Goal: Obtain resource: Obtain resource

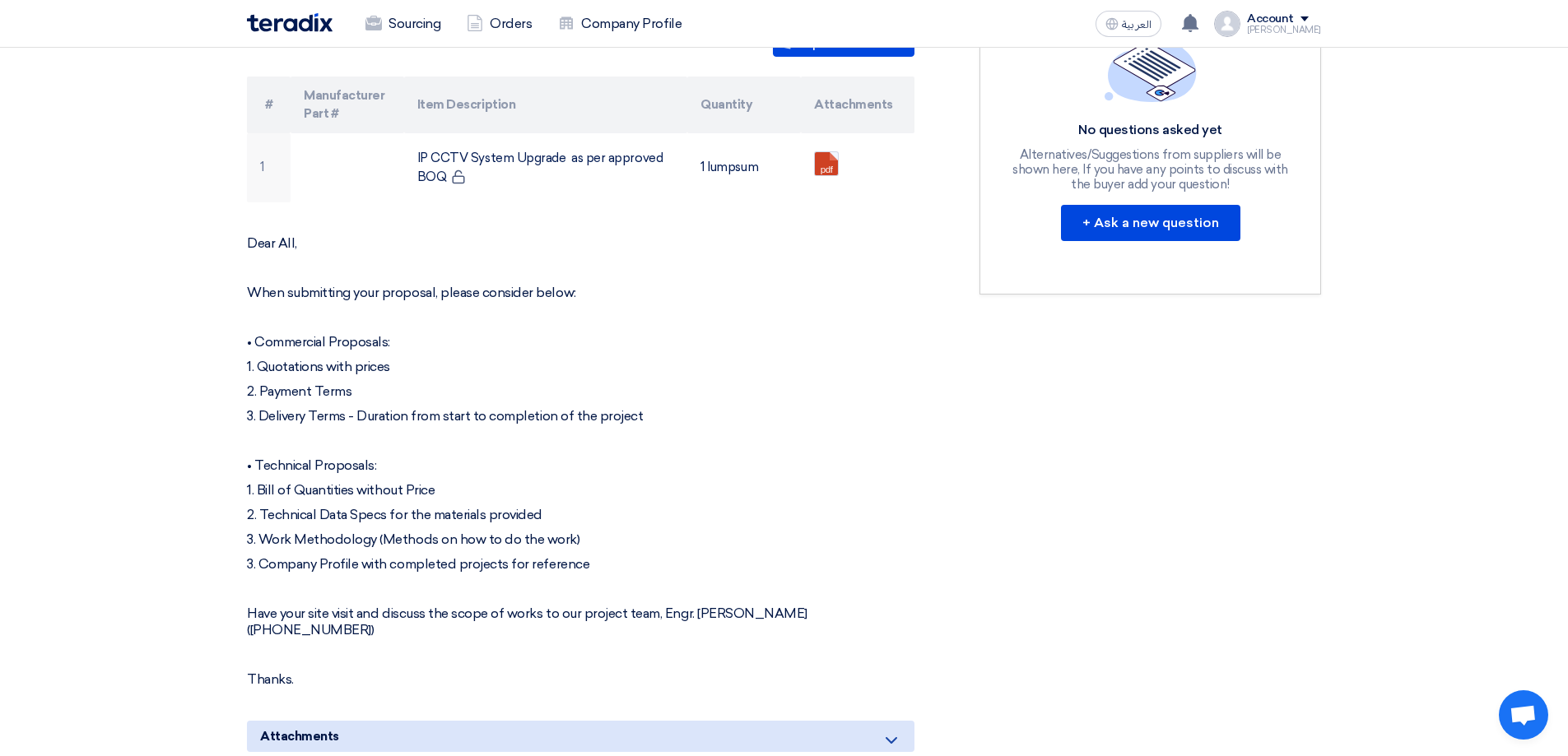
scroll to position [905, 0]
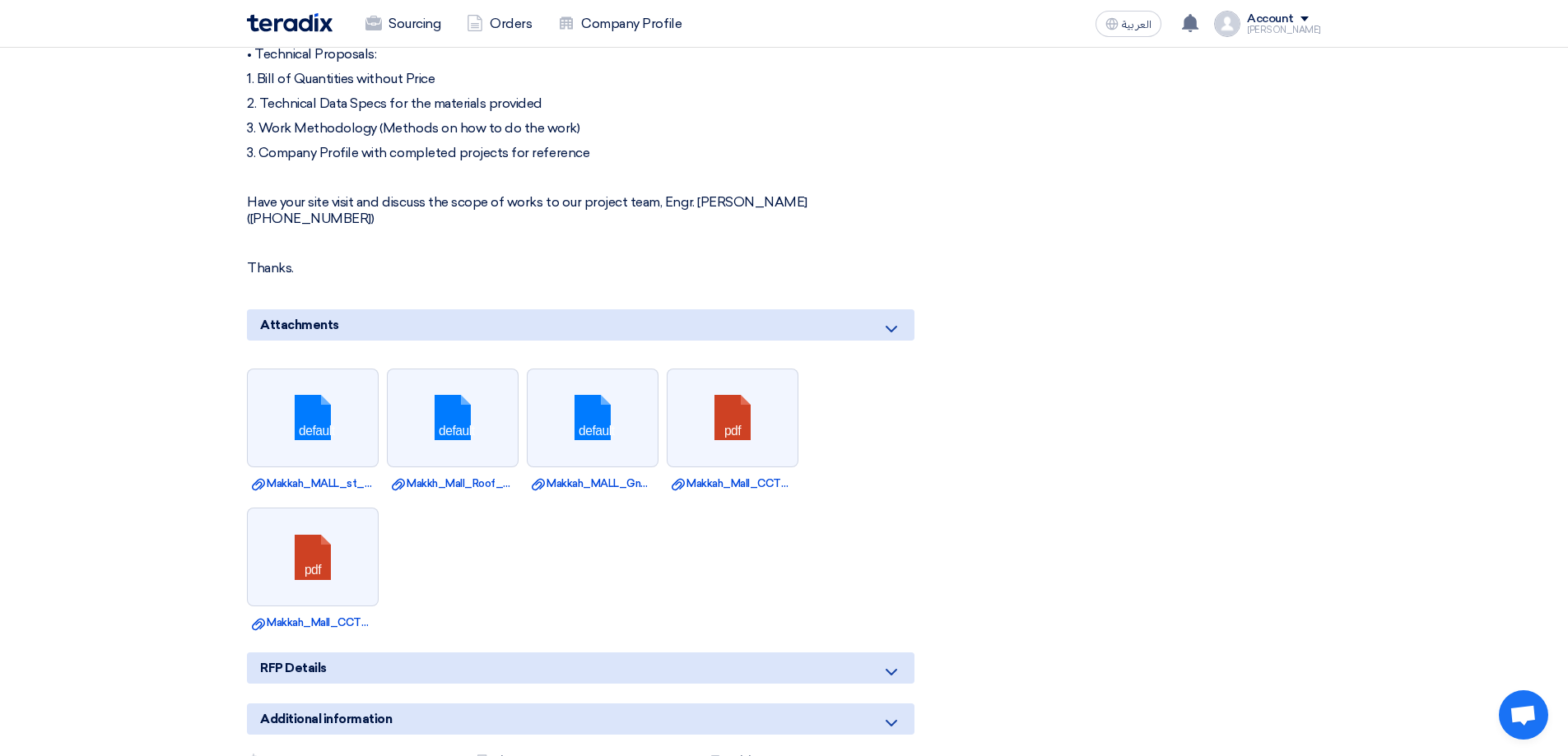
click at [889, 320] on icon at bounding box center [892, 329] width 19 height 19
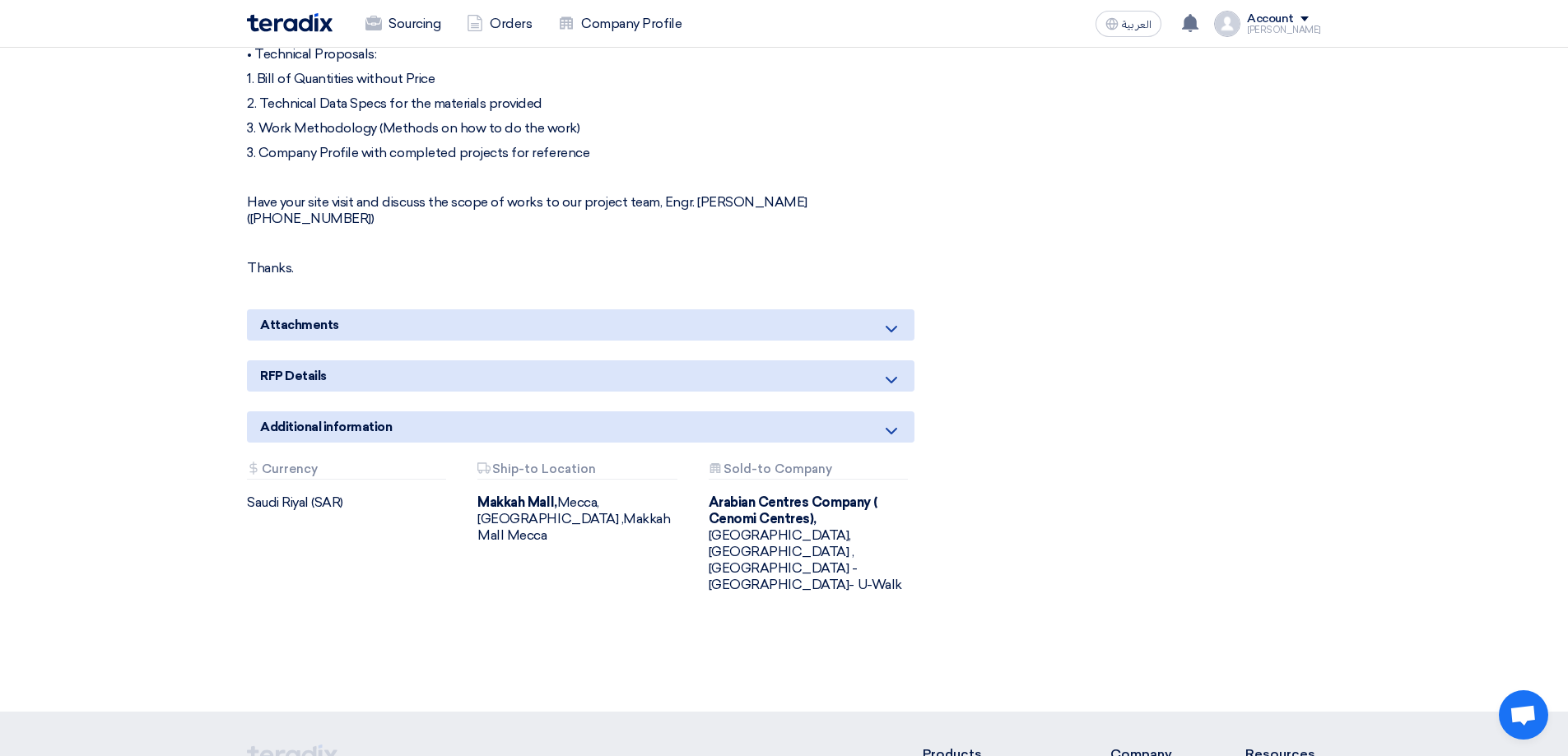
click at [897, 320] on icon at bounding box center [892, 329] width 19 height 19
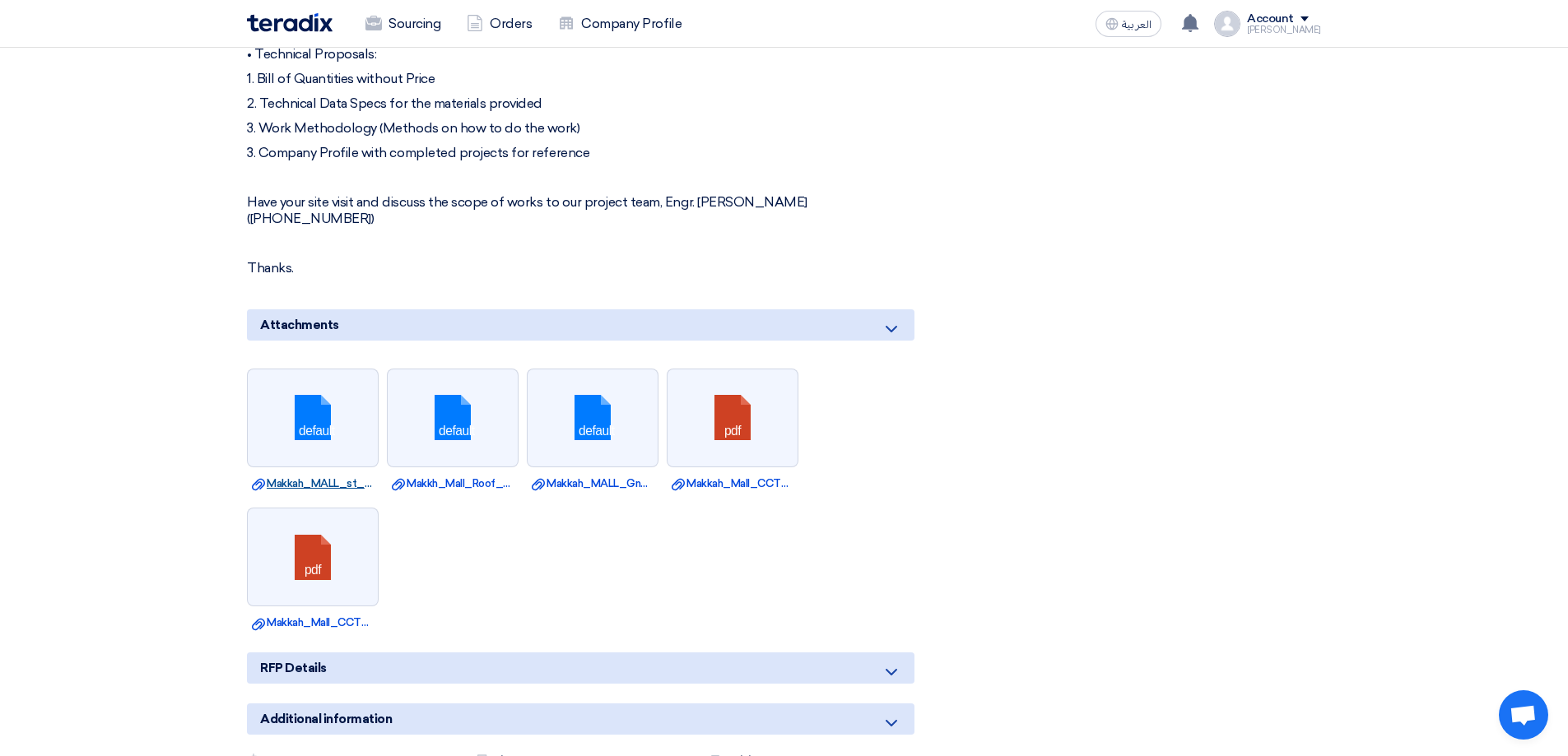
click at [324, 475] on link "Download file Makkah_MALL_st_Floor_CCTV_Layout_.dwg" at bounding box center [313, 483] width 122 height 17
click at [456, 475] on link "Download file Makkh_Mall_Roof_CCTV_Layout_.dwg" at bounding box center [452, 483] width 122 height 17
click at [613, 475] on link "Download file Makkah_MALL_Gnd_Floor_CCTV_Layout_.dwg" at bounding box center [593, 483] width 122 height 17
click at [707, 475] on link "Download file Makkah_Mall_CCTV_Project_UTP_Fluke_Test_Report.pdf" at bounding box center [732, 483] width 122 height 17
click at [330, 615] on link "Download file Makkah_Mall_CCTV_Project_Fiber_Cable_Test_Report.pdf" at bounding box center [313, 623] width 122 height 17
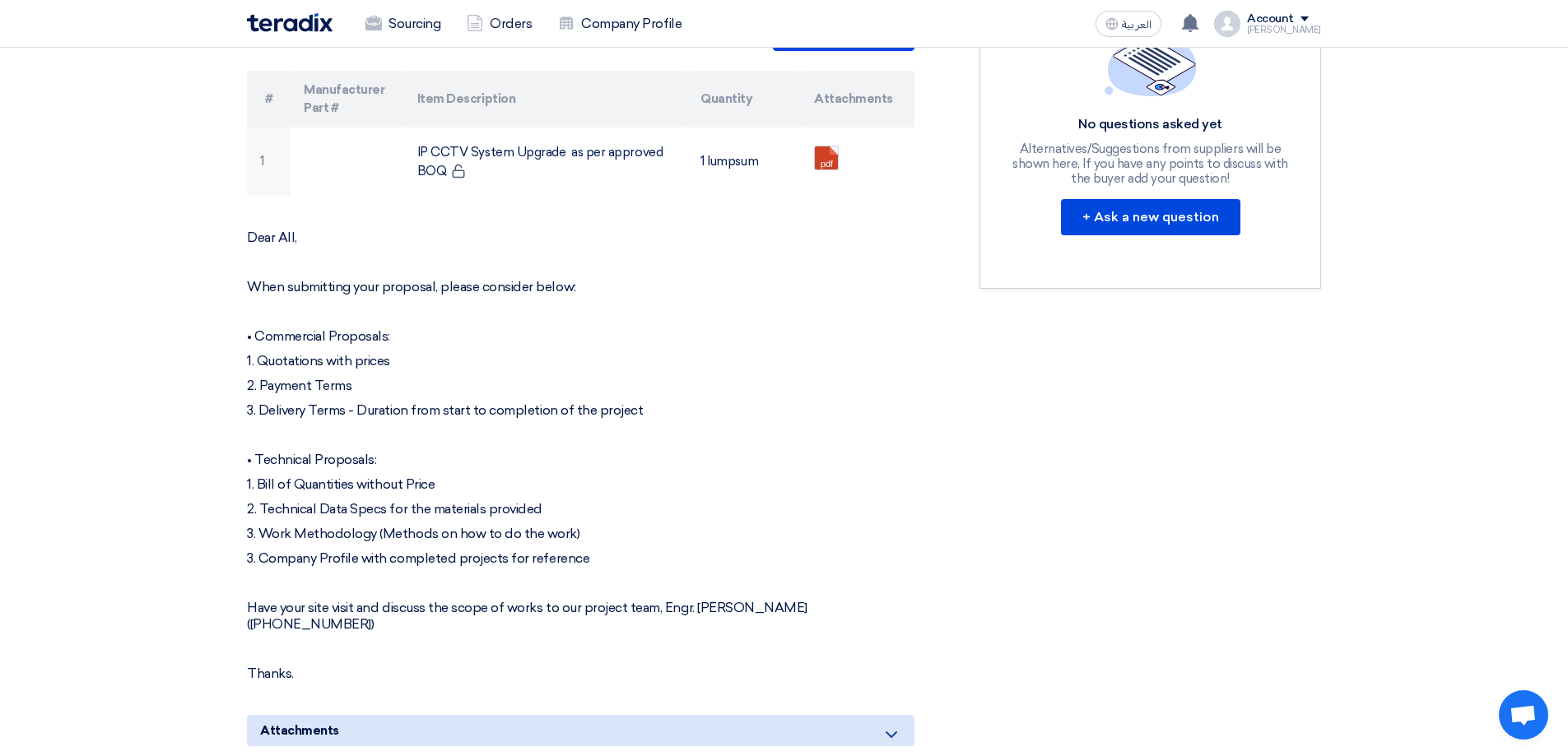
scroll to position [494, 0]
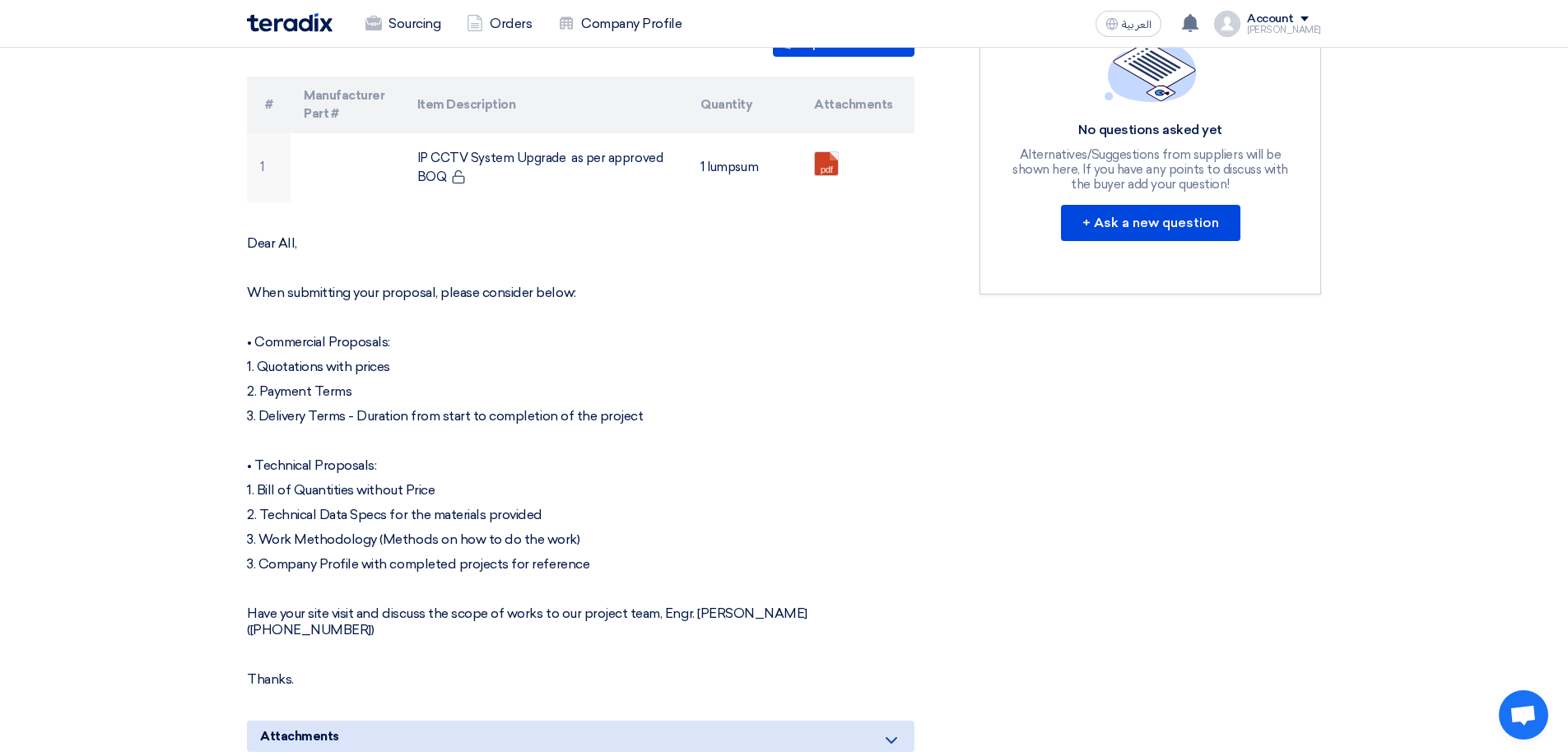
drag, startPoint x: 282, startPoint y: 493, endPoint x: 480, endPoint y: 488, distance: 198.1
click at [480, 488] on p "1. Bill of Quantities without Price" at bounding box center [580, 490] width 668 height 17
drag, startPoint x: 282, startPoint y: 517, endPoint x: 589, endPoint y: 514, distance: 307.0
click at [589, 514] on p "2. Technical Data Specs for the materials provided" at bounding box center [580, 514] width 668 height 17
drag, startPoint x: 294, startPoint y: 541, endPoint x: 643, endPoint y: 547, distance: 349.1
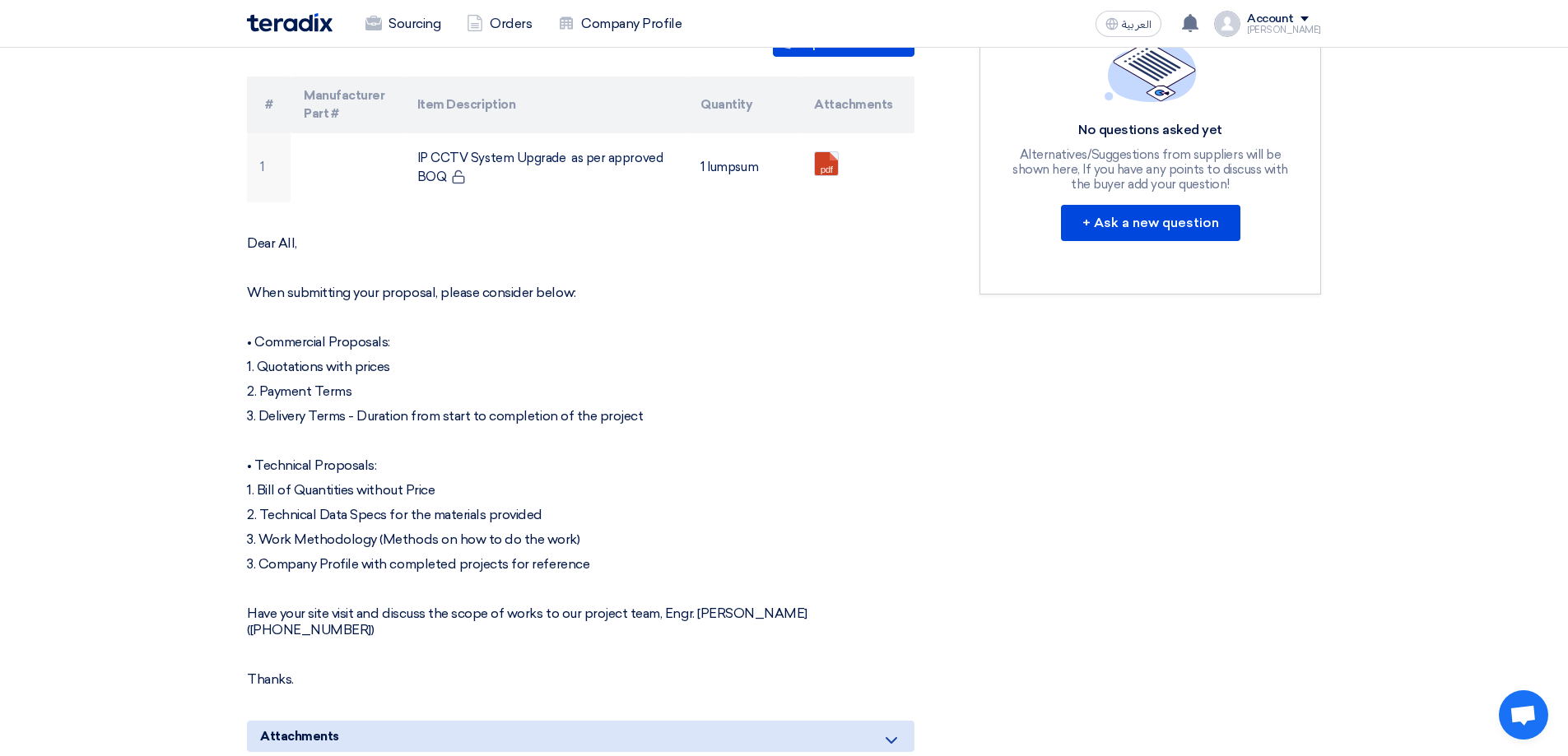
click at [643, 547] on p "3. Work Methodology (Methods on how to do the work)" at bounding box center [580, 540] width 668 height 17
drag, startPoint x: 618, startPoint y: 557, endPoint x: 218, endPoint y: 464, distance: 410.7
click at [218, 464] on section "IP CCTV System Upgrade for [GEOGRAPHIC_DATA] Buyer Information [PERSON_NAME] Se…" at bounding box center [784, 579] width 1568 height 1674
drag, startPoint x: 243, startPoint y: 336, endPoint x: 699, endPoint y: 413, distance: 462.5
click at [699, 413] on div "IP CCTV System Upgrade for [GEOGRAPHIC_DATA] Buyer Information [PERSON_NAME] Se…" at bounding box center [601, 556] width 733 height 1563
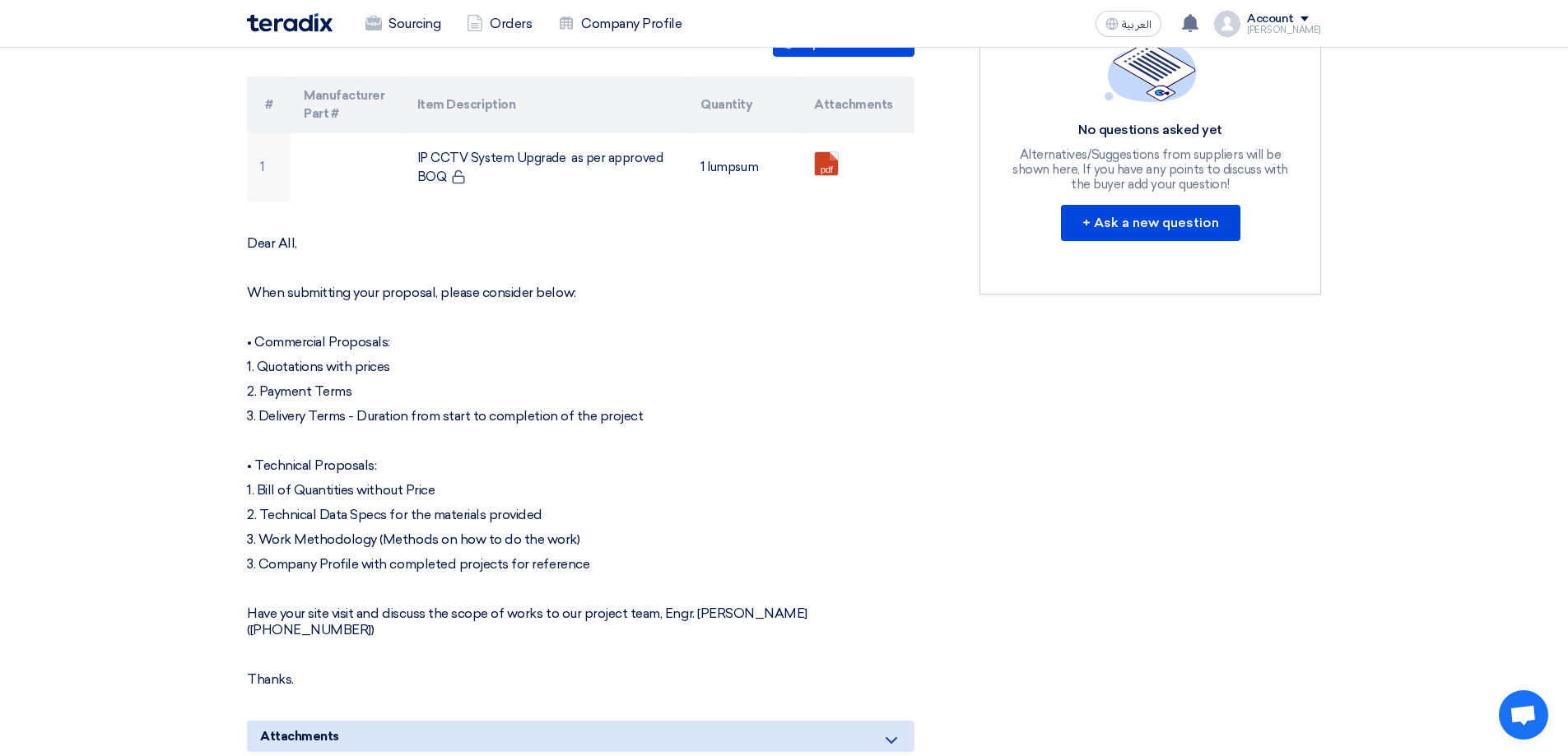
click at [573, 464] on p "• Technical Proposals:" at bounding box center [580, 466] width 668 height 17
drag, startPoint x: 676, startPoint y: 411, endPoint x: 210, endPoint y: 343, distance: 470.9
click at [210, 343] on section "IP CCTV System Upgrade for [GEOGRAPHIC_DATA] Buyer Information [PERSON_NAME] Se…" at bounding box center [784, 579] width 1568 height 1674
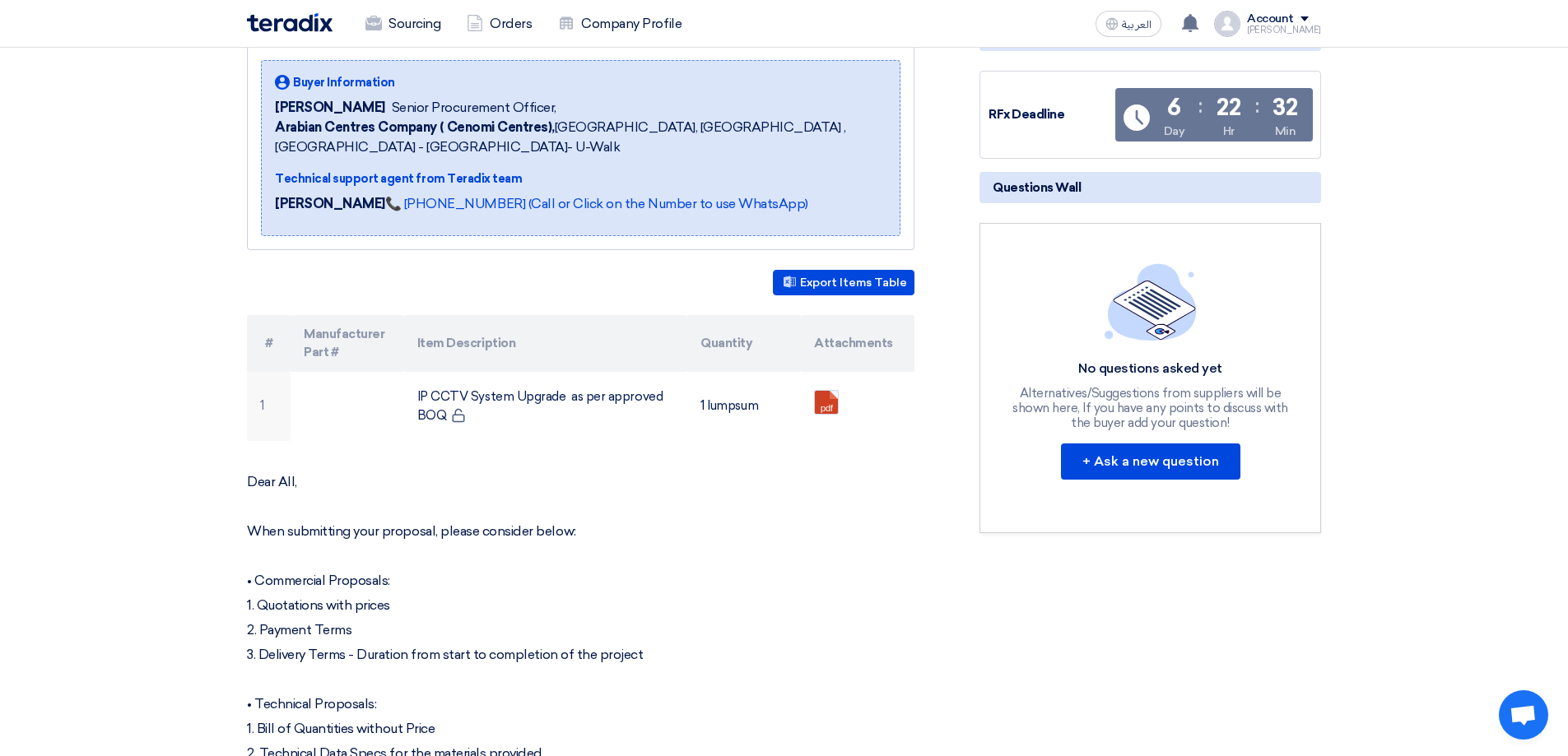
scroll to position [246, 0]
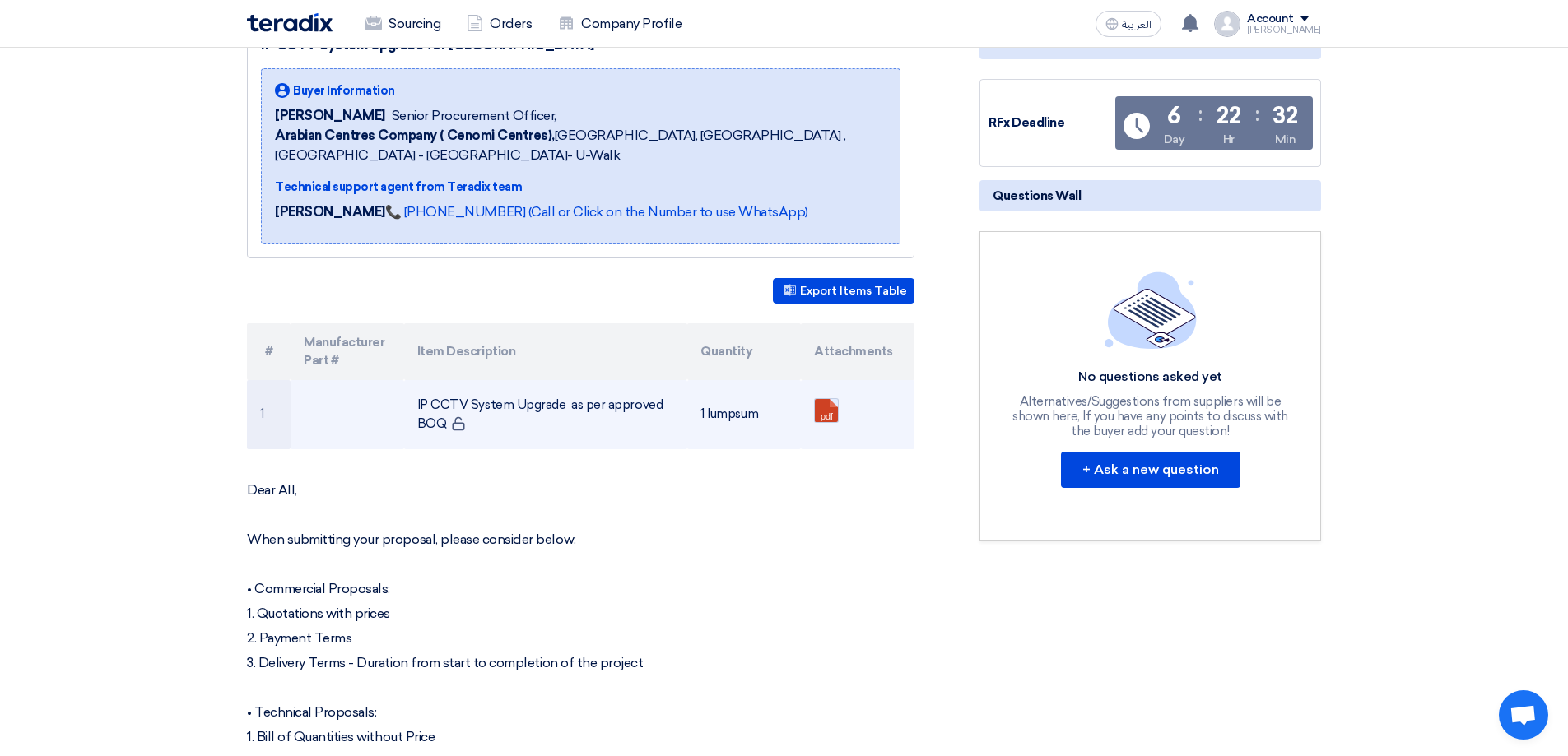
click at [818, 414] on link at bounding box center [880, 448] width 132 height 98
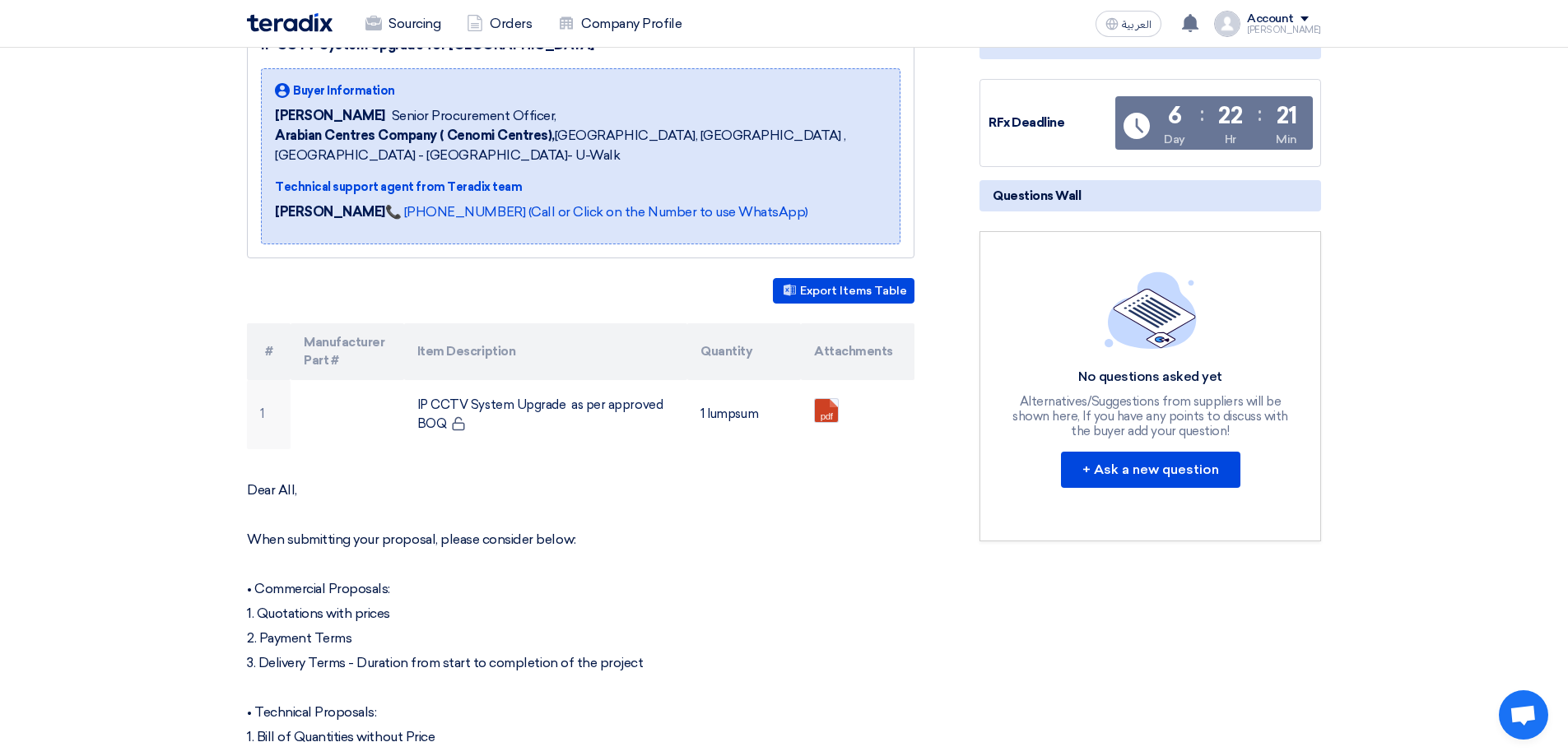
click at [519, 602] on div "Dear All, When submitting your proposal, please consider below: • Commercial Pr…" at bounding box center [580, 708] width 668 height 453
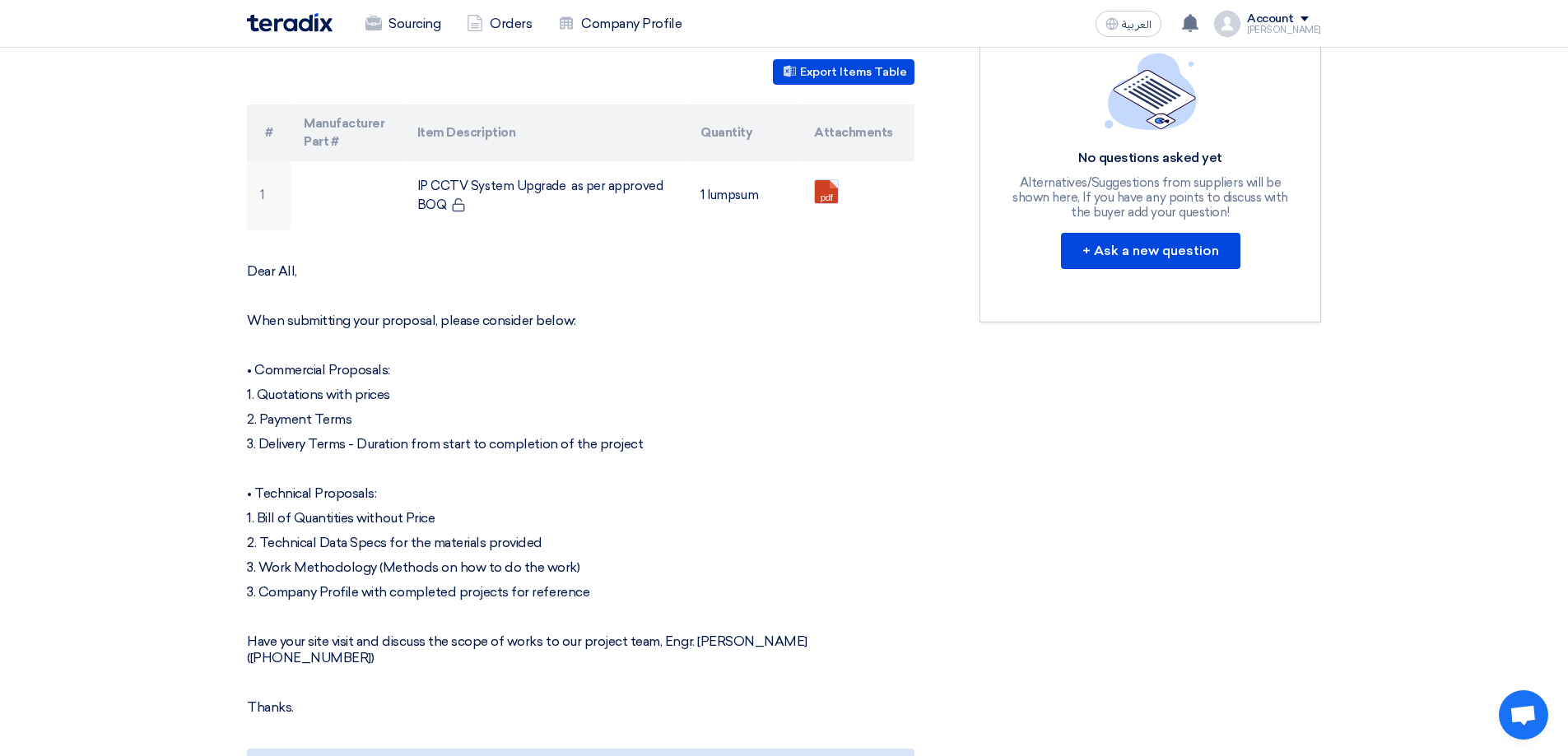
scroll to position [494, 0]
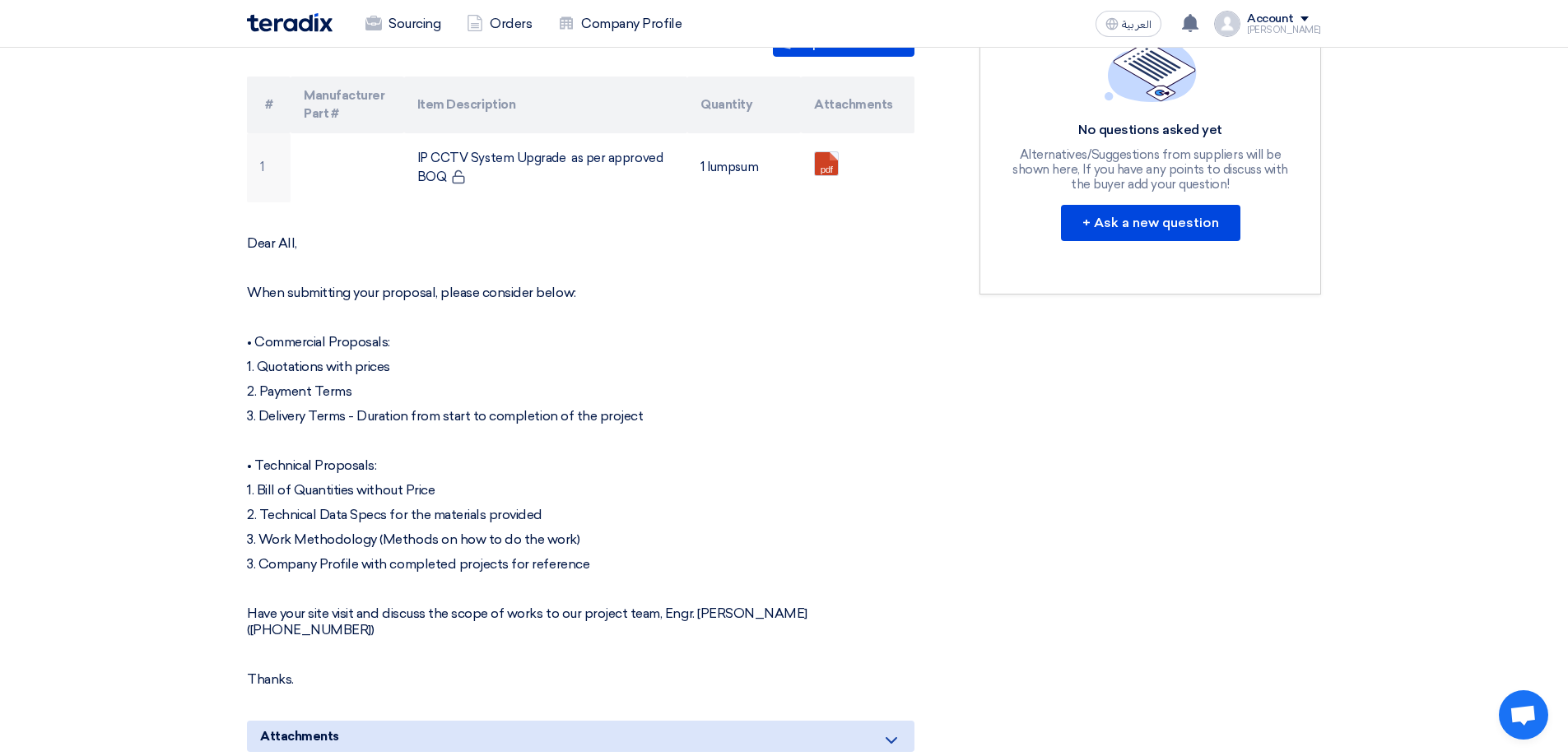
drag, startPoint x: 911, startPoint y: 612, endPoint x: 203, endPoint y: 291, distance: 777.4
click at [203, 291] on section "IP CCTV System Upgrade for [GEOGRAPHIC_DATA] Buyer Information [PERSON_NAME] Se…" at bounding box center [784, 579] width 1568 height 1674
click at [1056, 476] on div "RFx Timeline RFx Deadline Time Remaining 6 Day : 22 Hr : 21 Min Questions Wall …" at bounding box center [1151, 556] width 366 height 1563
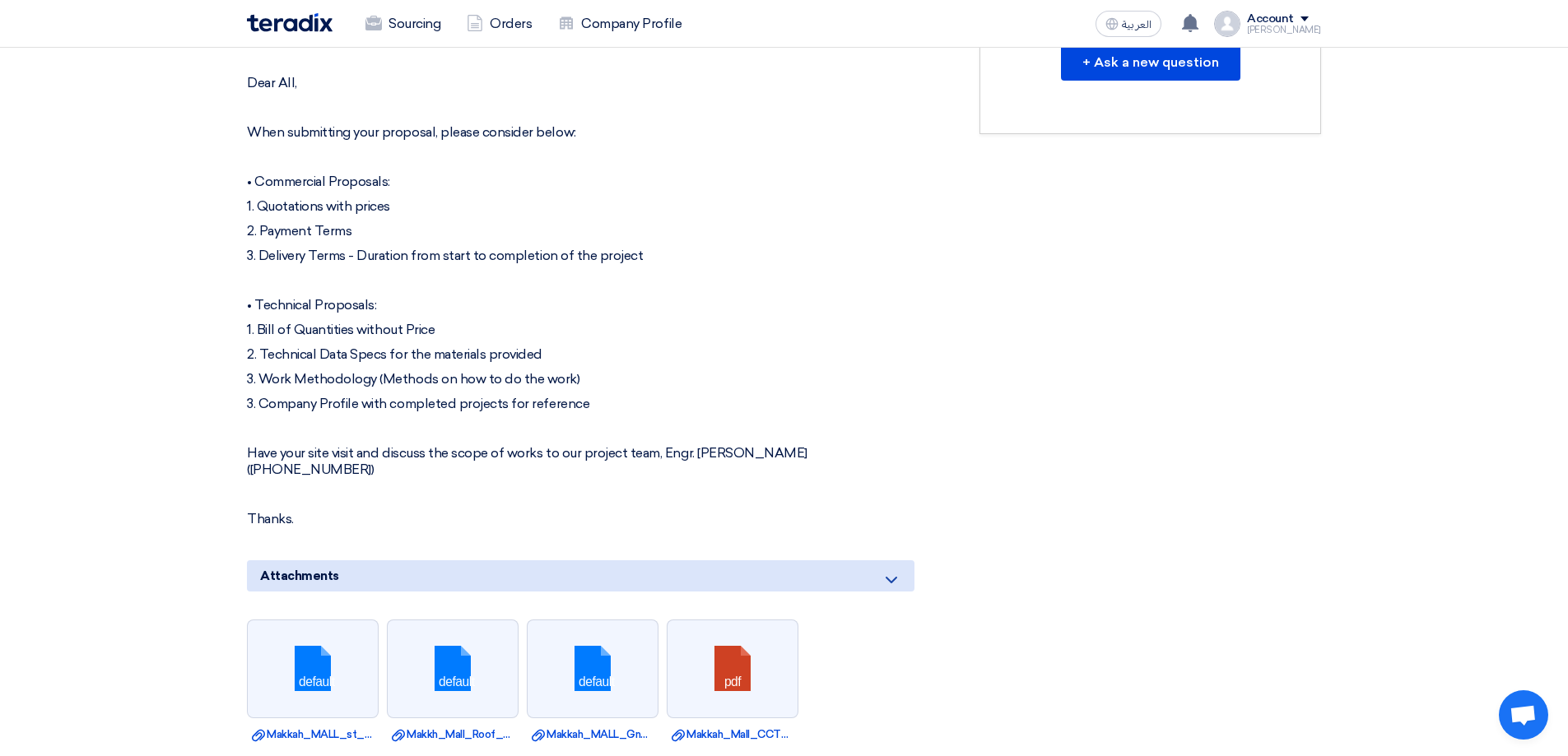
scroll to position [659, 0]
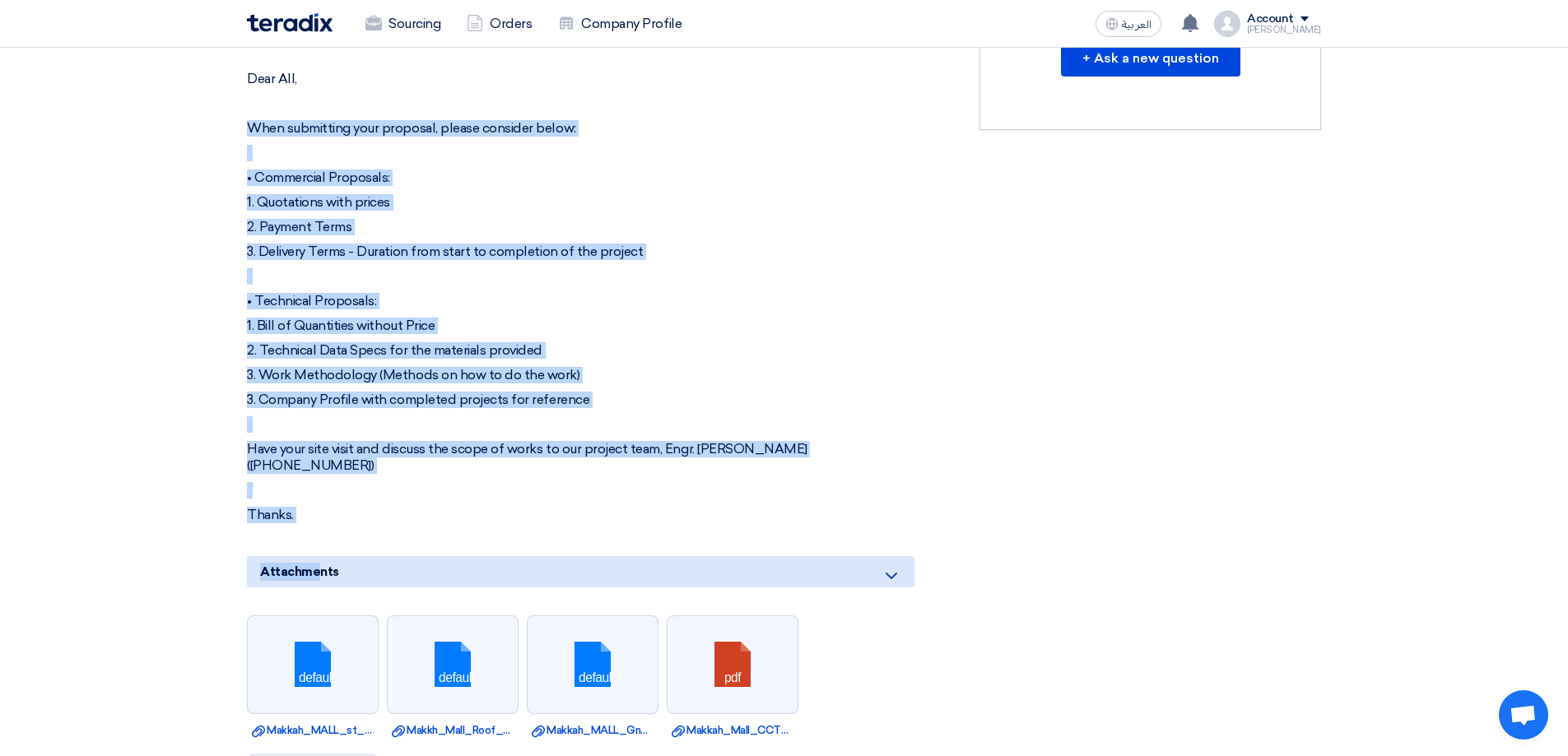
drag, startPoint x: 317, startPoint y: 515, endPoint x: 224, endPoint y: 124, distance: 401.9
click at [224, 124] on section "IP CCTV System Upgrade for [GEOGRAPHIC_DATA] Buyer Information [PERSON_NAME] Se…" at bounding box center [784, 414] width 1568 height 1674
click at [889, 327] on p "1. Bill of Quantities without Price" at bounding box center [580, 325] width 668 height 17
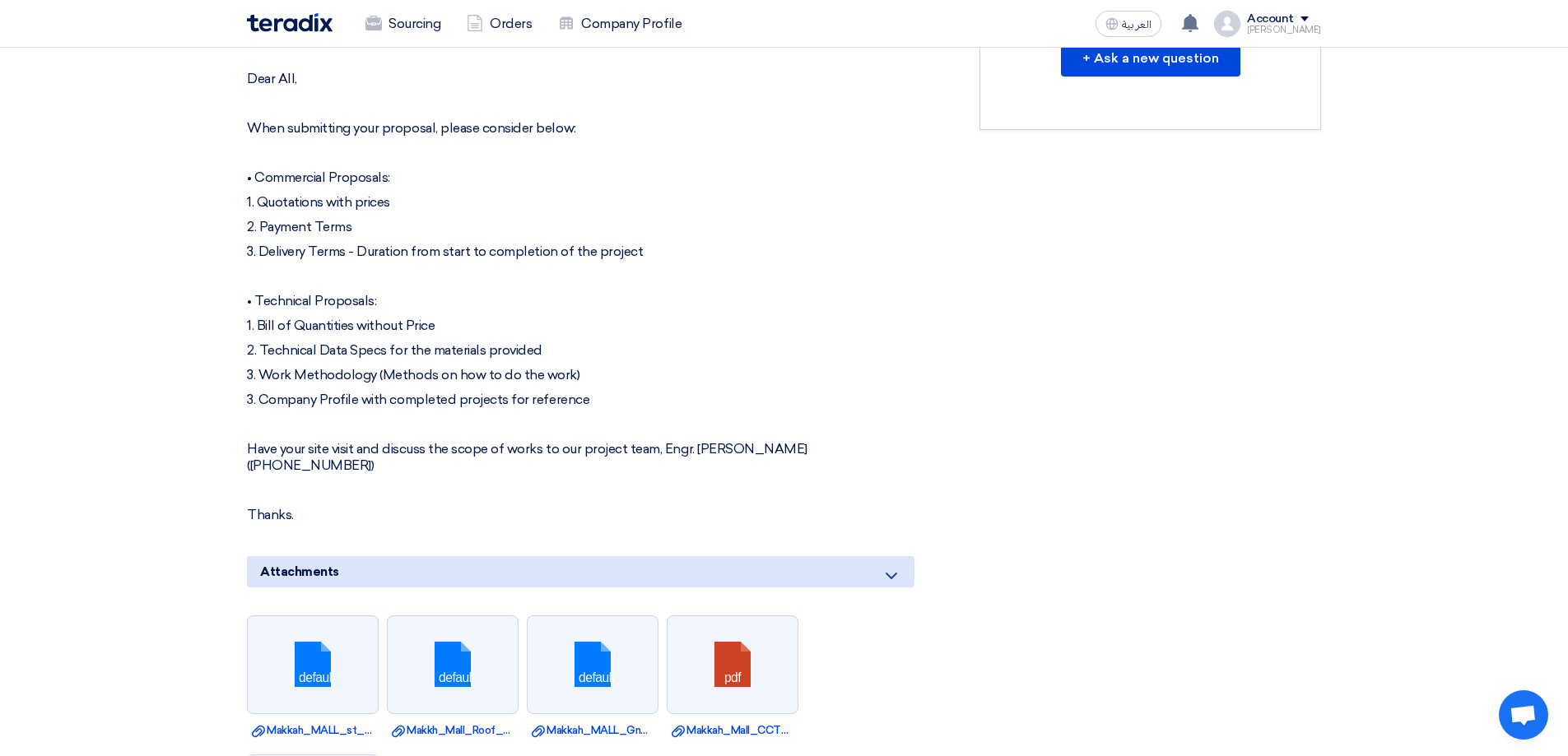
drag, startPoint x: 627, startPoint y: 400, endPoint x: 213, endPoint y: 169, distance: 474.1
click at [213, 169] on section "IP CCTV System Upgrade for [GEOGRAPHIC_DATA] Buyer Information [PERSON_NAME] Se…" at bounding box center [784, 414] width 1568 height 1674
click at [1192, 213] on div "RFx Timeline RFx Deadline Time Remaining 6 Day : 22 Hr : 19 Min Questions Wall …" at bounding box center [1151, 392] width 366 height 1563
click at [728, 269] on p at bounding box center [580, 276] width 668 height 17
